Goal: Check status: Check status

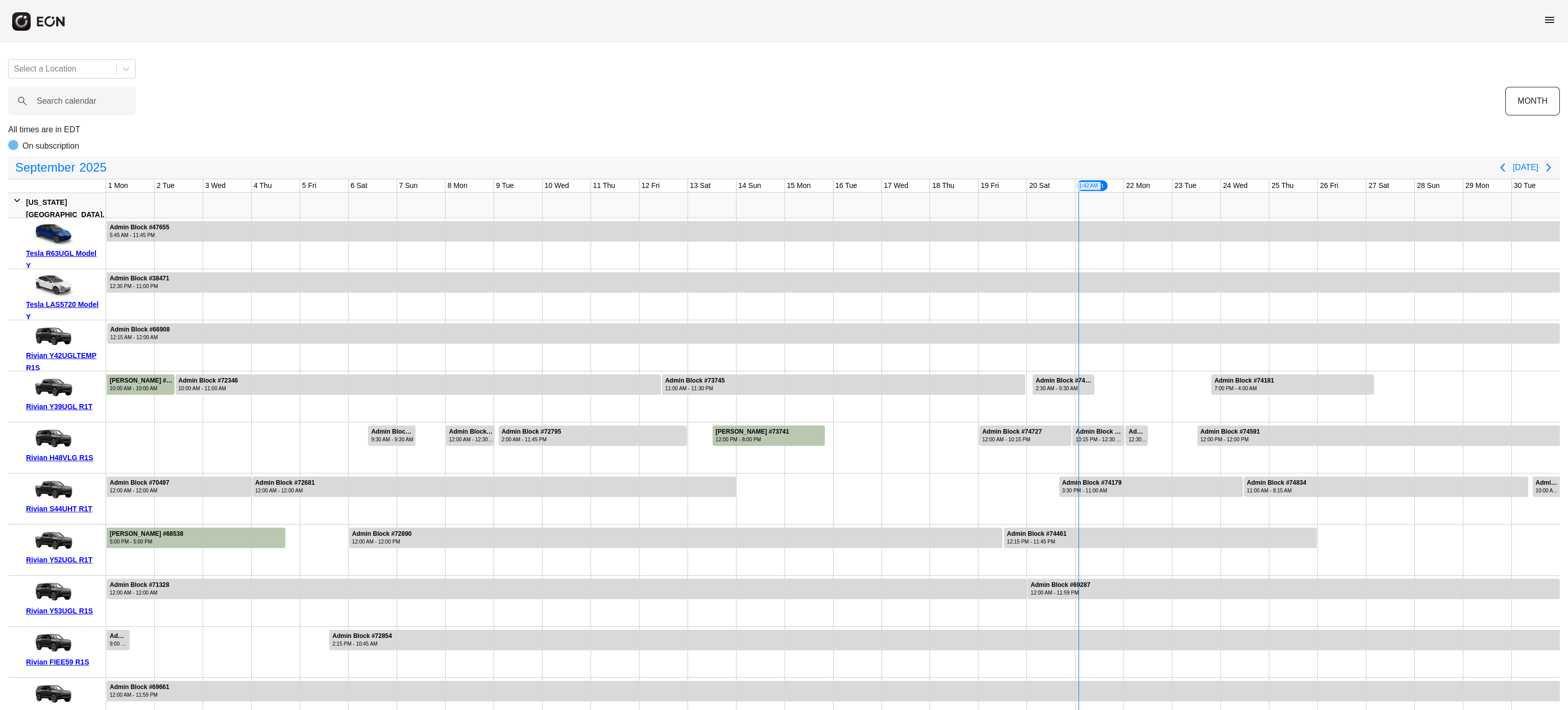
click at [1552, 19] on span "menu" at bounding box center [1549, 19] width 12 height 12
click at [1529, 108] on link "Reservations" at bounding box center [1529, 109] width 53 height 12
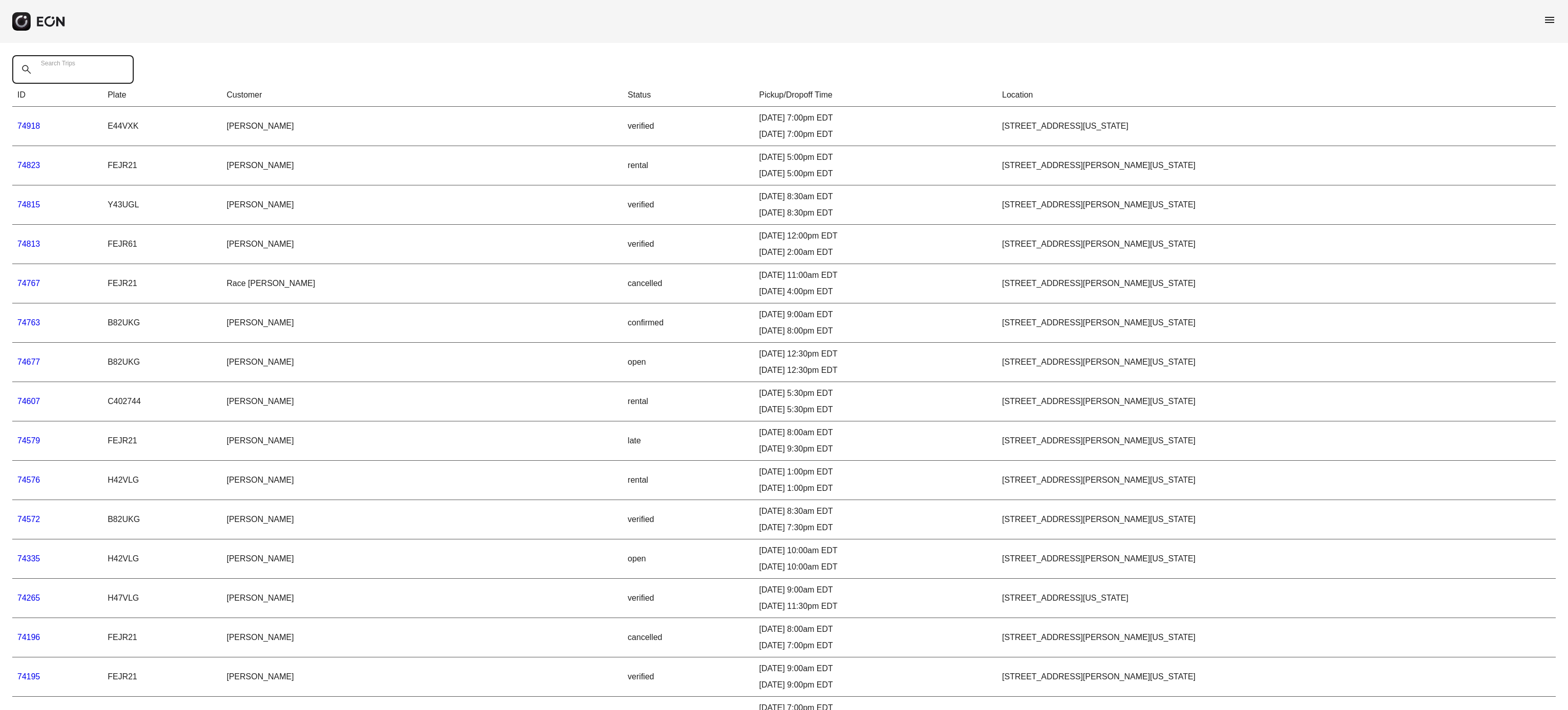
click at [59, 81] on Trips "Search Trips" at bounding box center [73, 70] width 122 height 29
paste Trips "*****"
type Trips "*****"
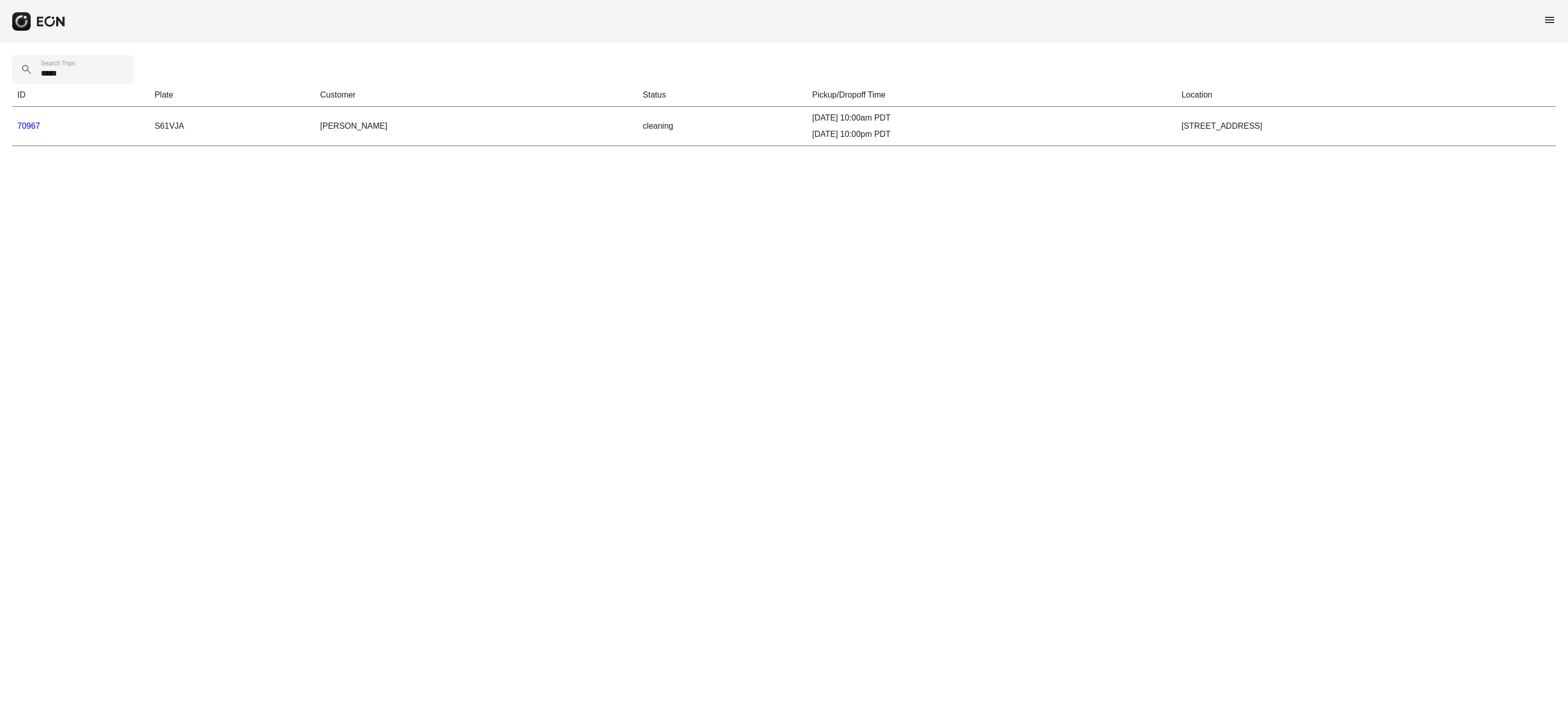
click at [30, 124] on link "70967" at bounding box center [29, 126] width 23 height 9
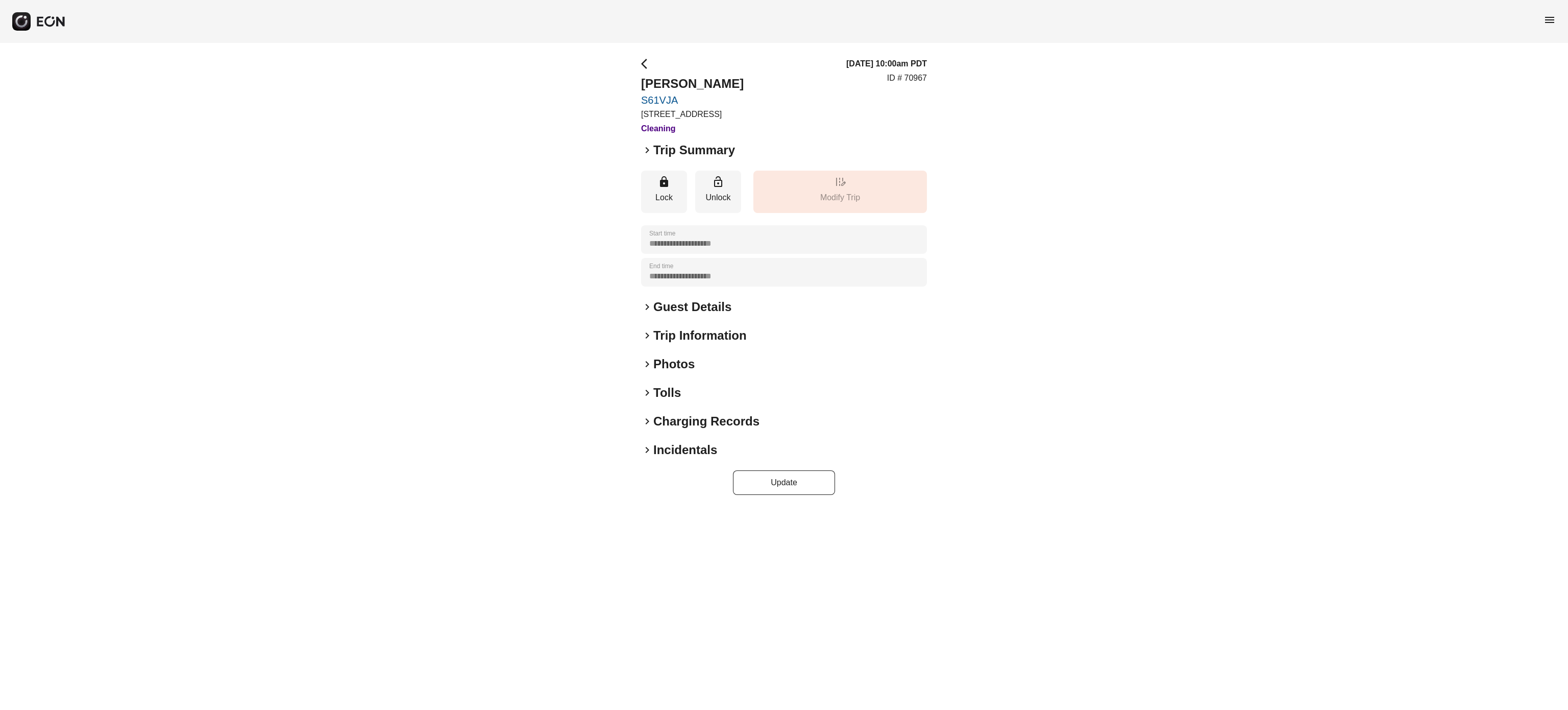
click at [666, 423] on h2 "Charging Records" at bounding box center [706, 421] width 106 height 17
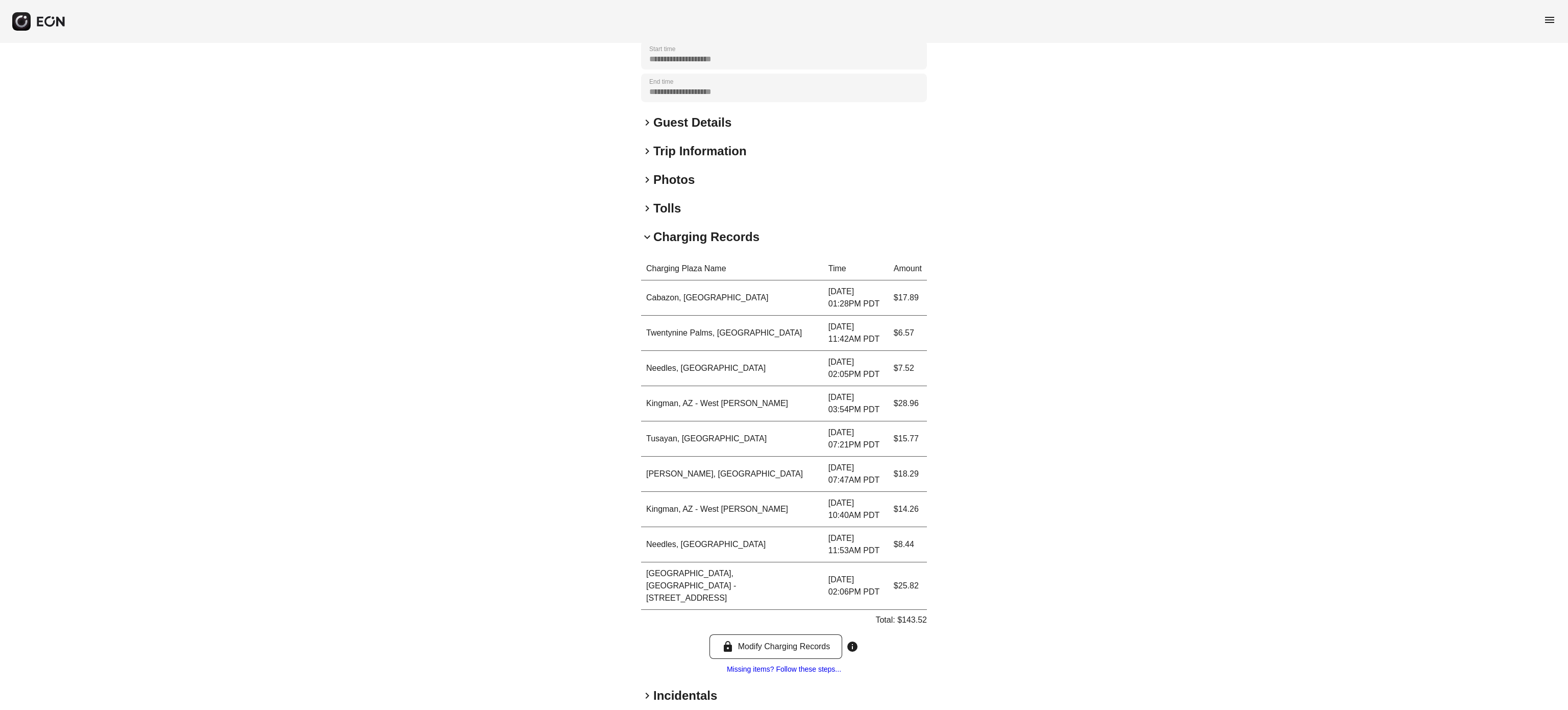
scroll to position [208, 0]
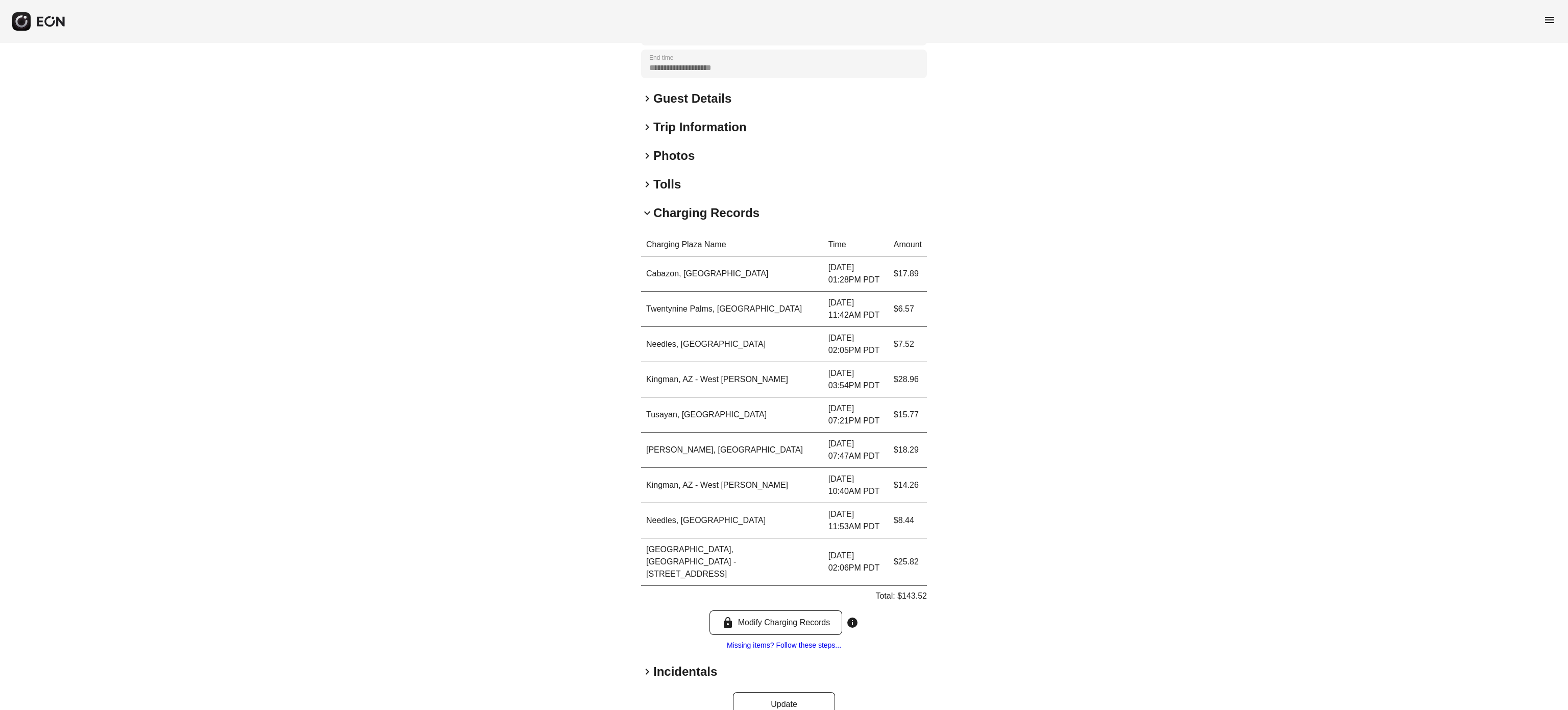
click at [686, 149] on h2 "Photos" at bounding box center [674, 156] width 41 height 17
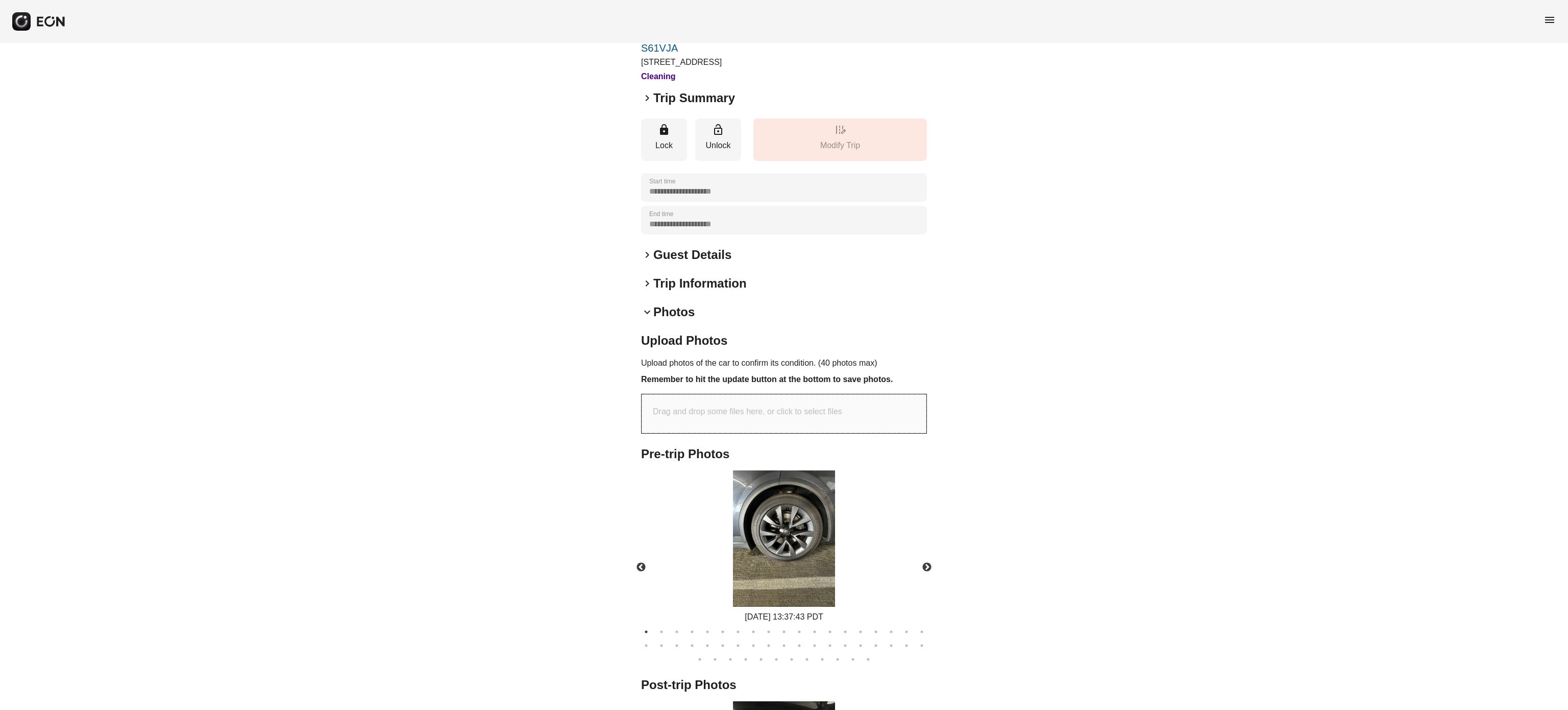
scroll to position [0, 0]
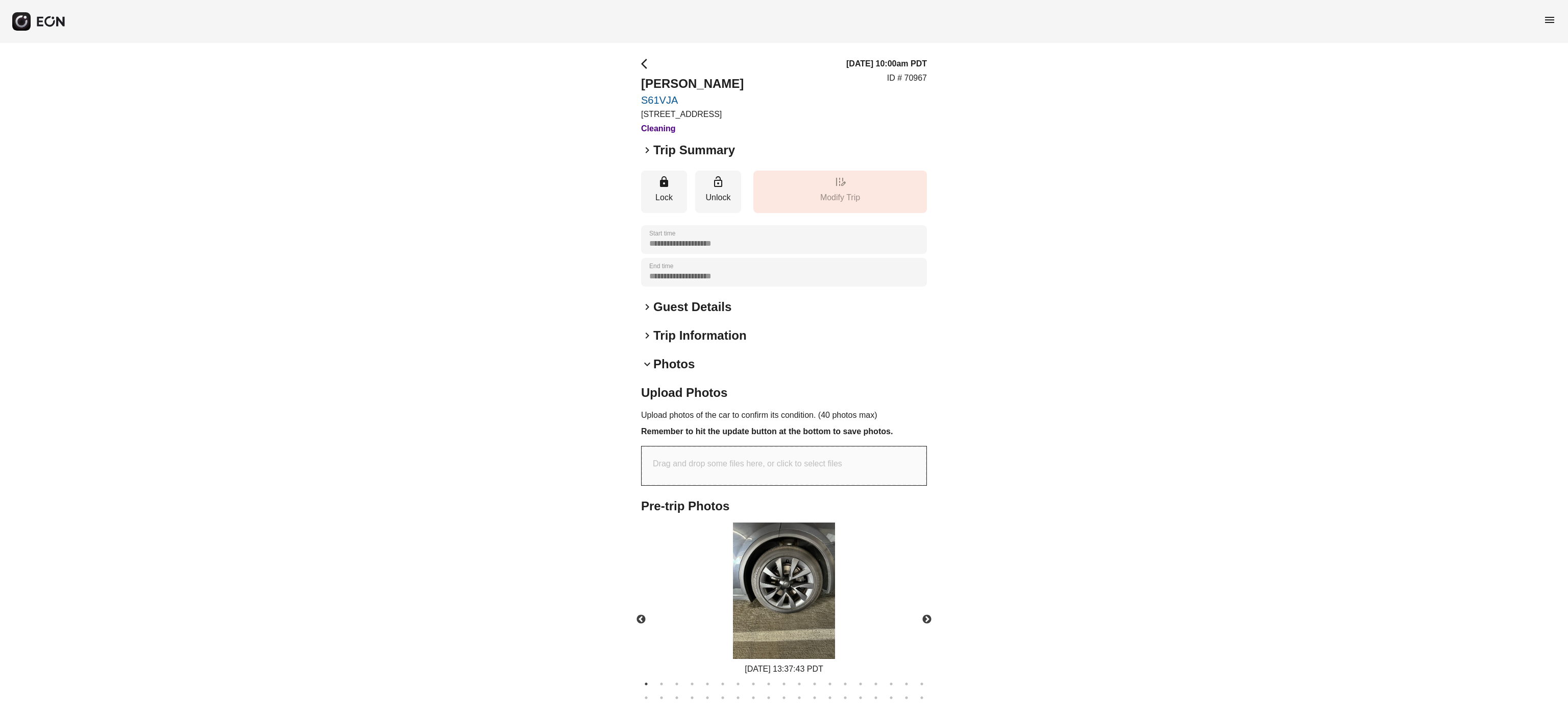
click at [677, 359] on h2 "Photos" at bounding box center [674, 364] width 41 height 17
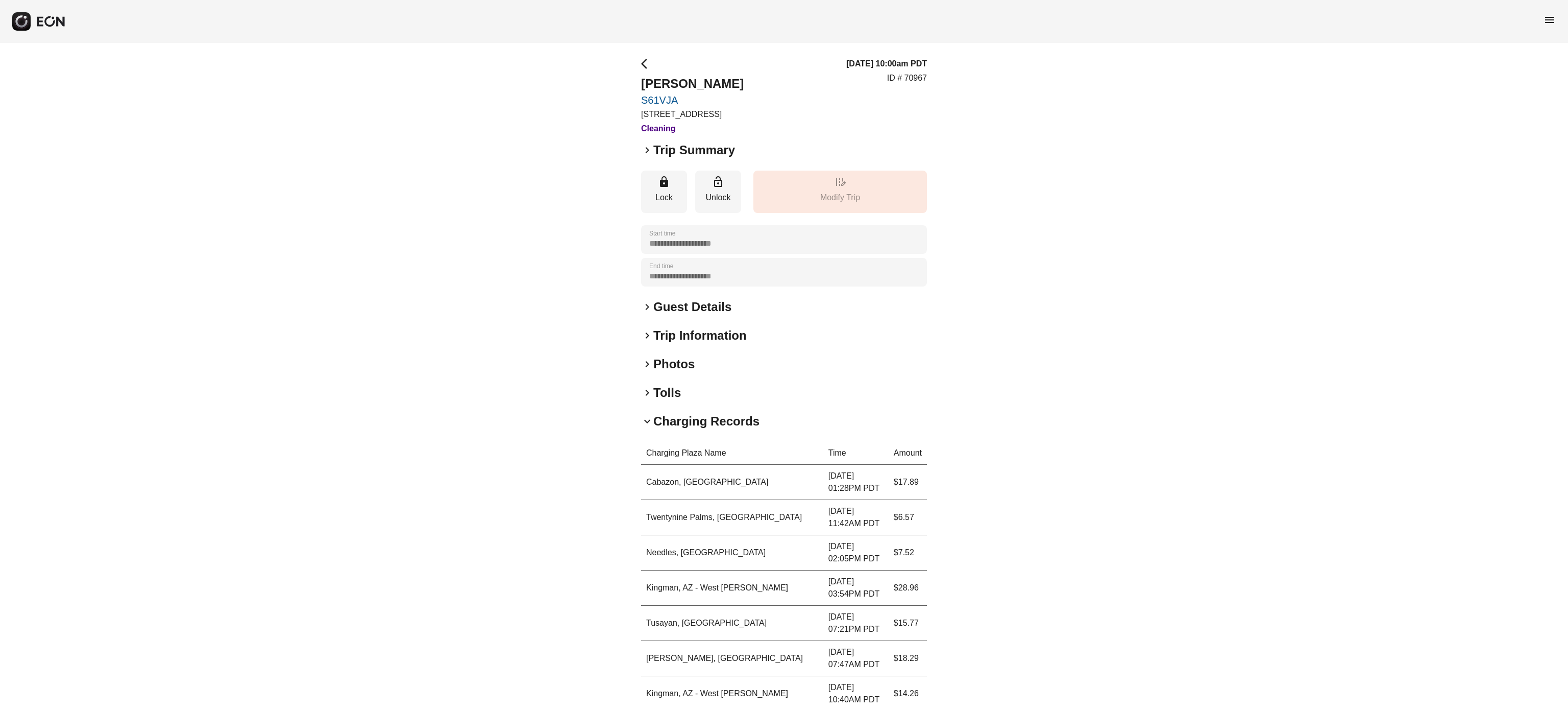
scroll to position [208, 0]
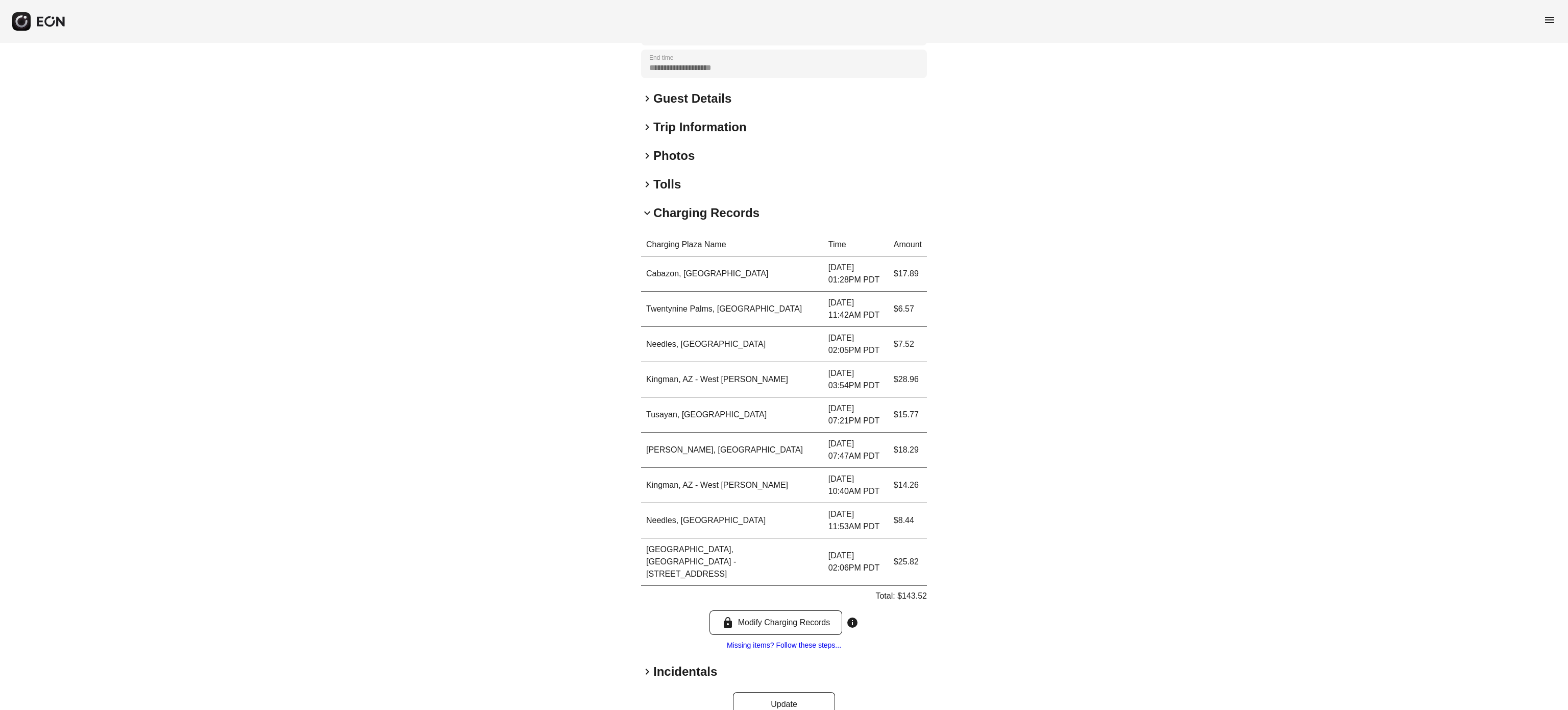
click at [674, 208] on h2 "Charging Records" at bounding box center [706, 212] width 106 height 17
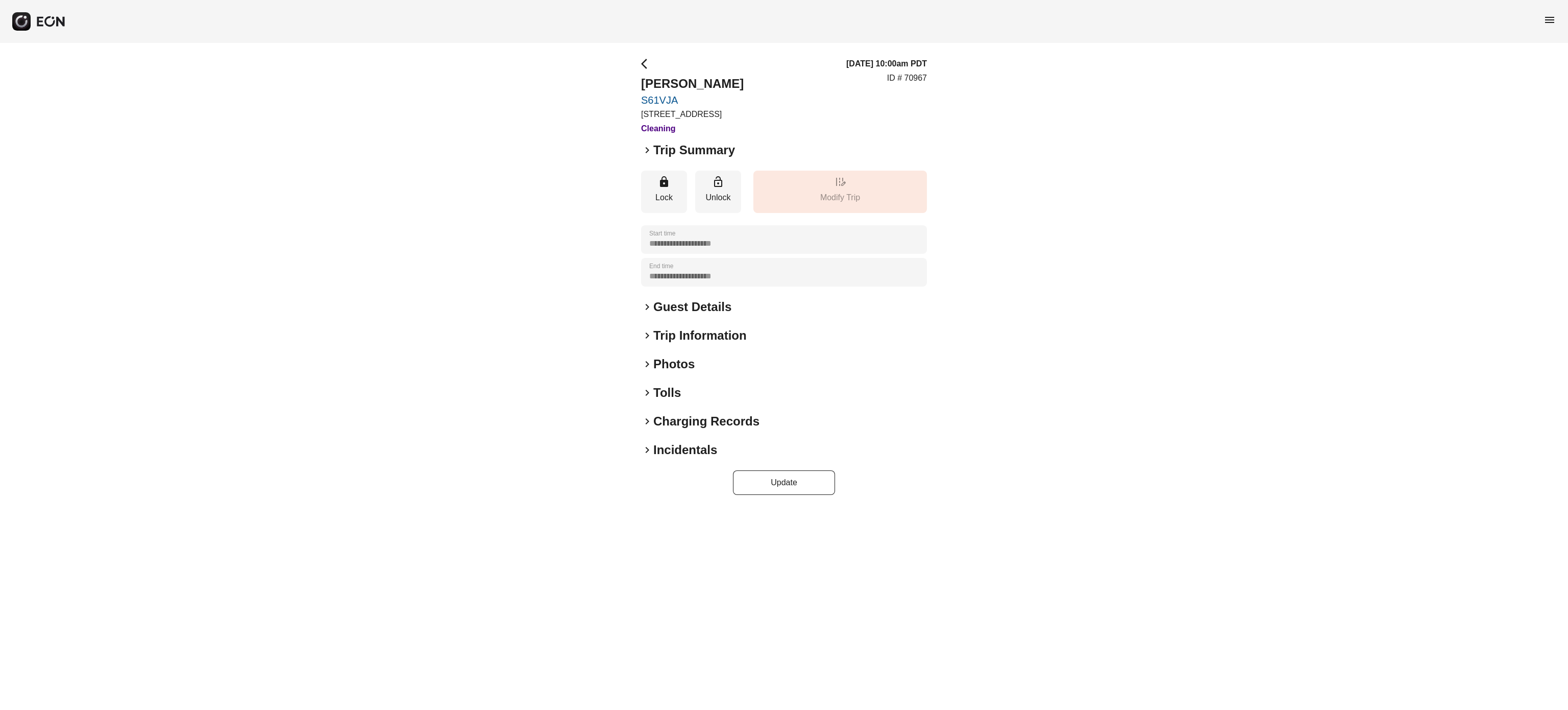
click at [667, 395] on h2 "Tolls" at bounding box center [667, 392] width 27 height 17
